Goal: Navigation & Orientation: Find specific page/section

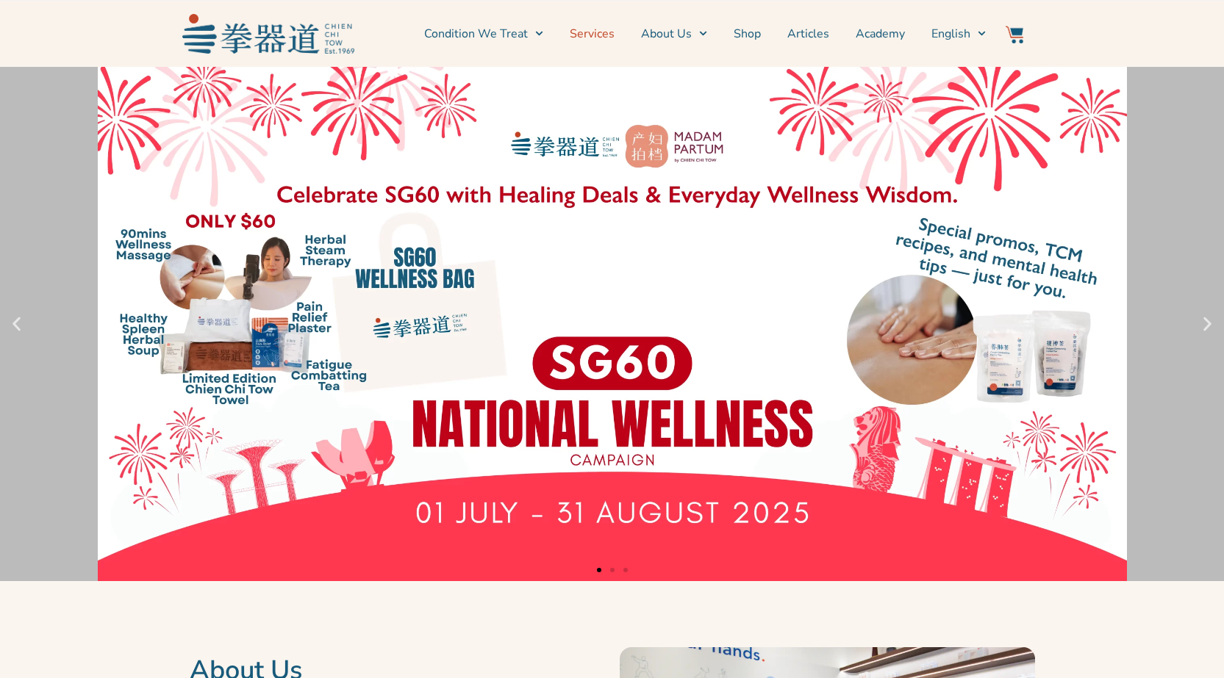
click at [604, 35] on link "Services" at bounding box center [592, 33] width 45 height 37
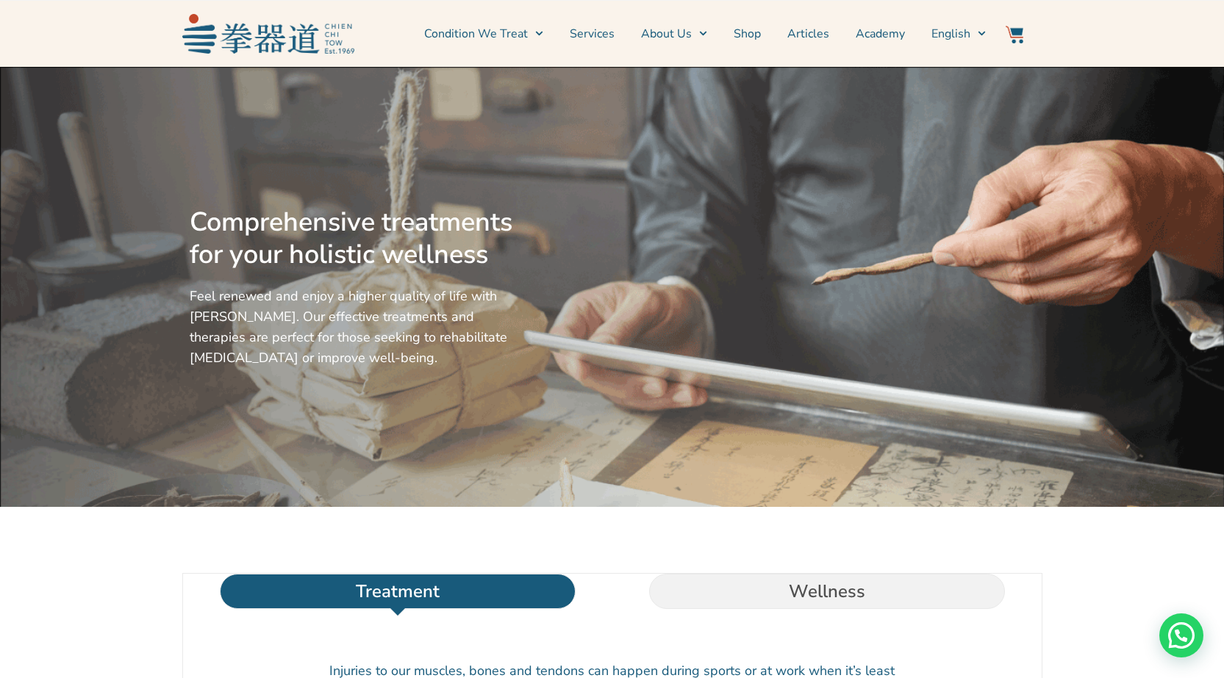
click at [604, 35] on link "Services" at bounding box center [592, 33] width 45 height 37
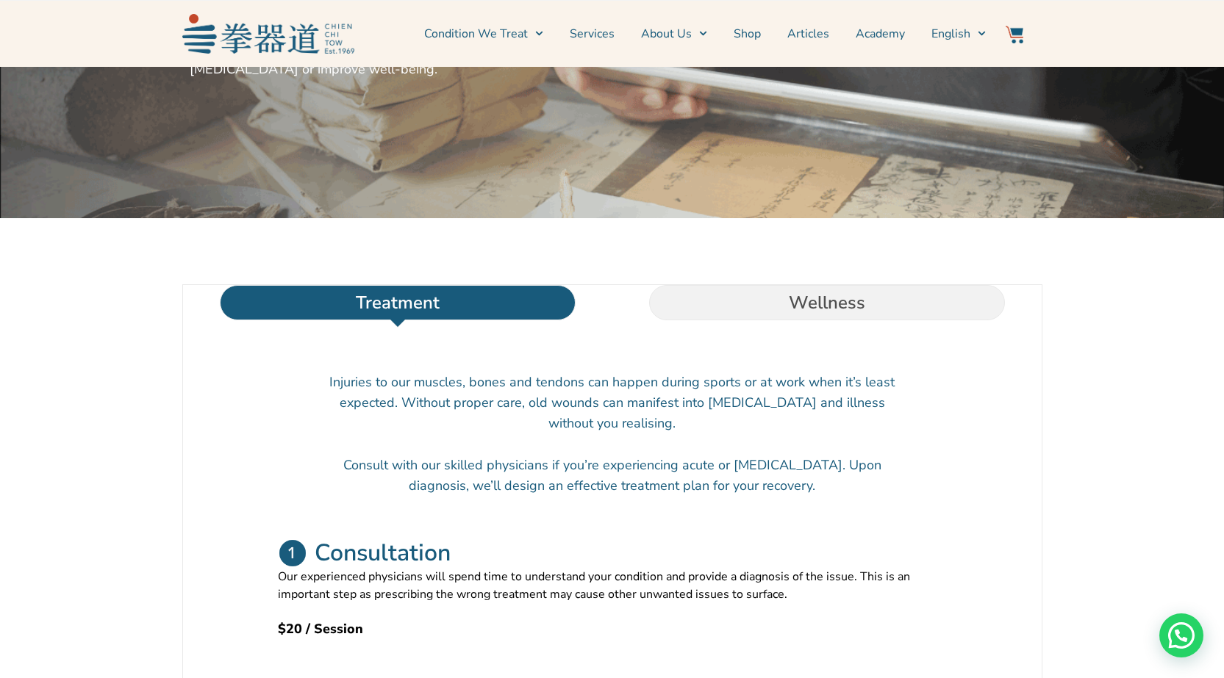
scroll to position [434, 0]
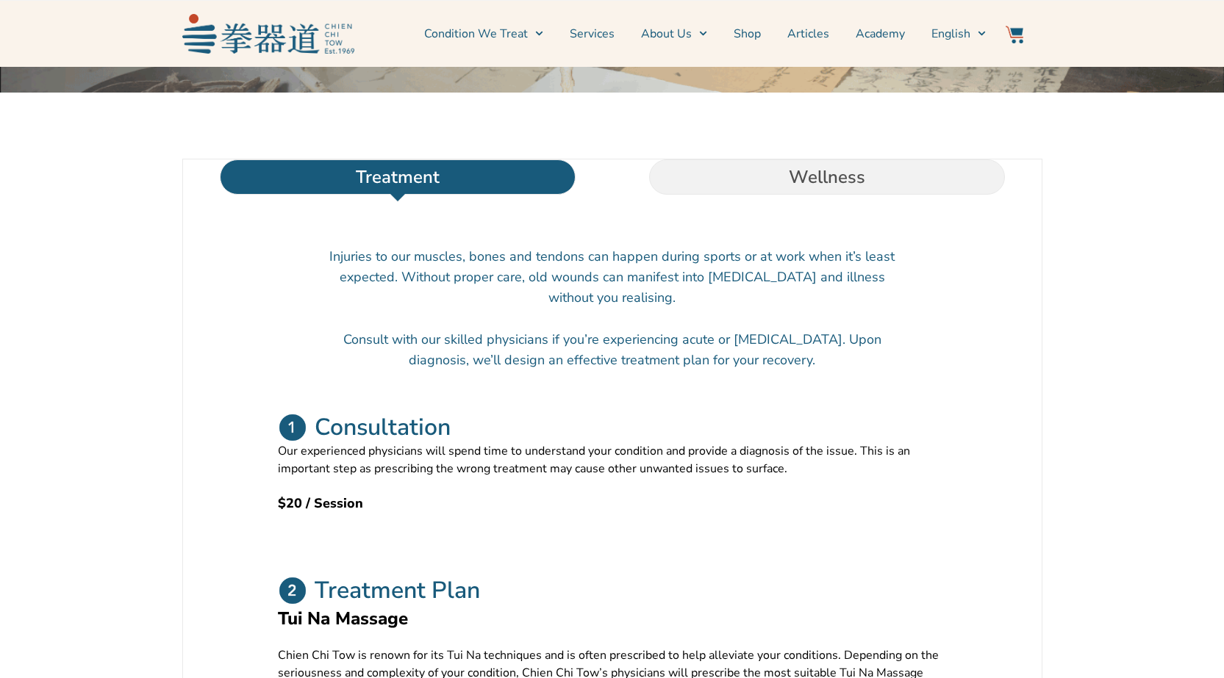
scroll to position [441, 0]
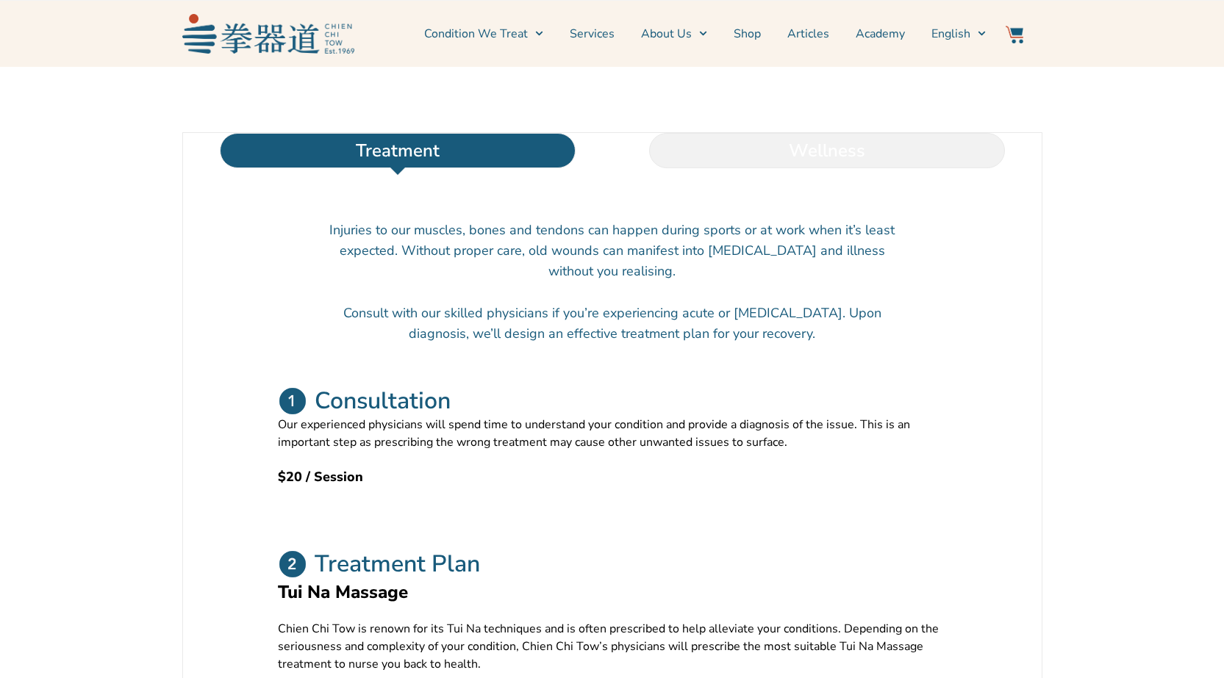
click at [801, 168] on li "Wellness" at bounding box center [826, 150] width 429 height 35
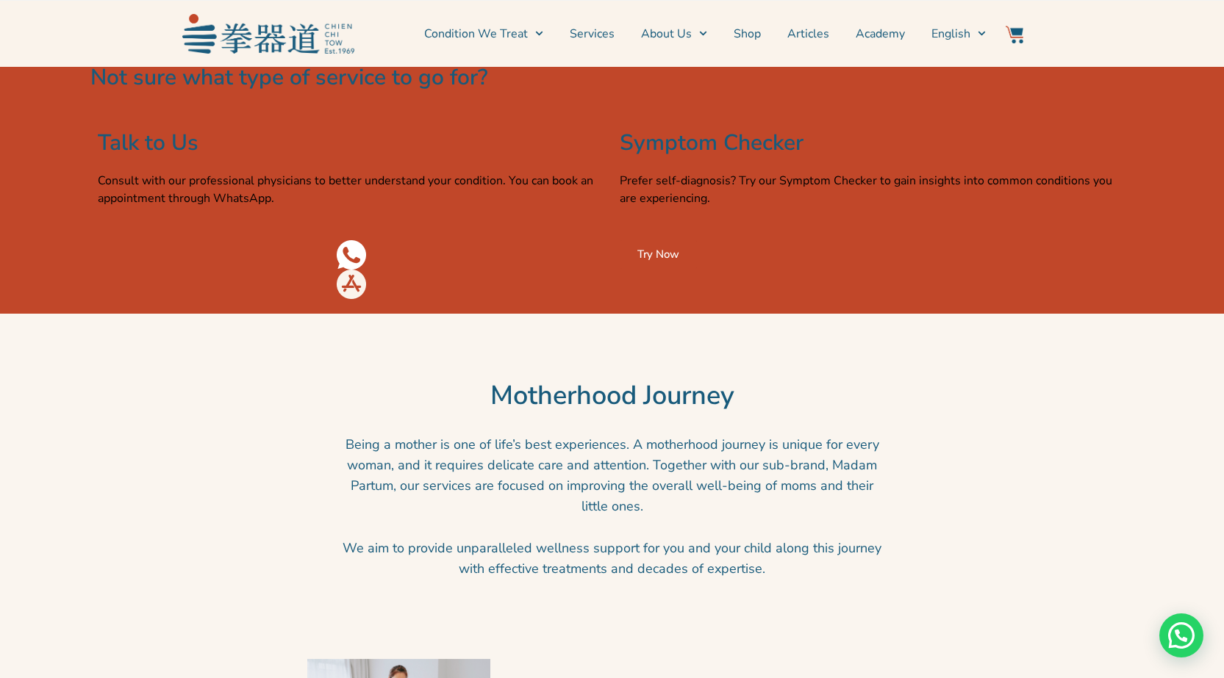
scroll to position [2132, 0]
